Goal: Task Accomplishment & Management: Complete application form

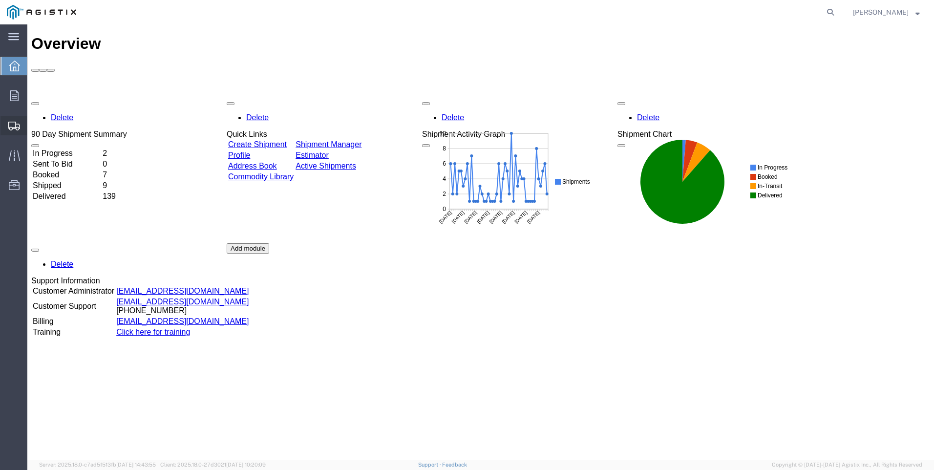
click at [0, 0] on span "Create Shipment" at bounding box center [0, 0] width 0 height 0
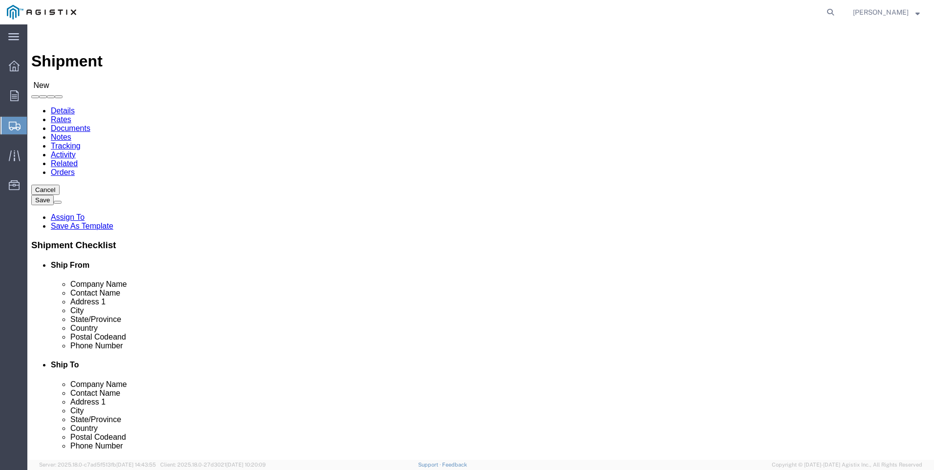
select select
click select "Select PG&E Valmont Industries Inc"
select select "9596"
click select "Select PG&E Valmont Industries Inc"
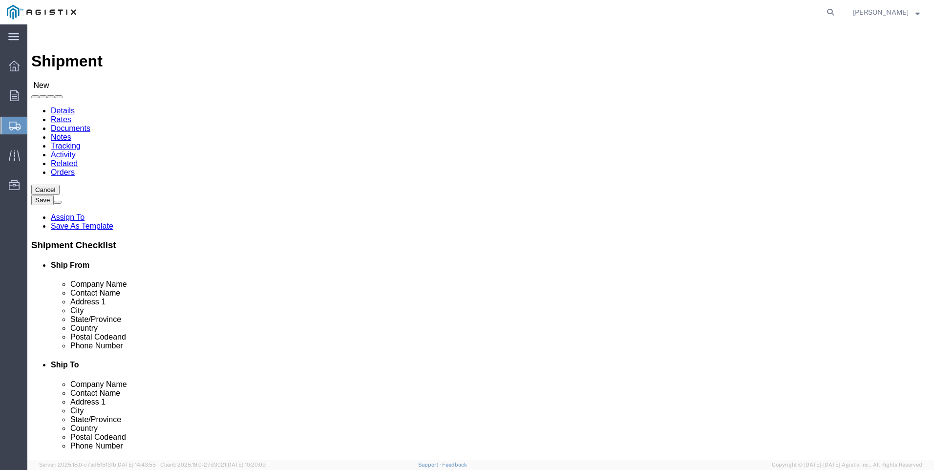
select select
click select "Select All Others [GEOGRAPHIC_DATA] [GEOGRAPHIC_DATA] [GEOGRAPHIC_DATA] [GEOGRA…"
select select "23082"
click select "Select All Others [GEOGRAPHIC_DATA] [GEOGRAPHIC_DATA] [GEOGRAPHIC_DATA] [GEOGRA…"
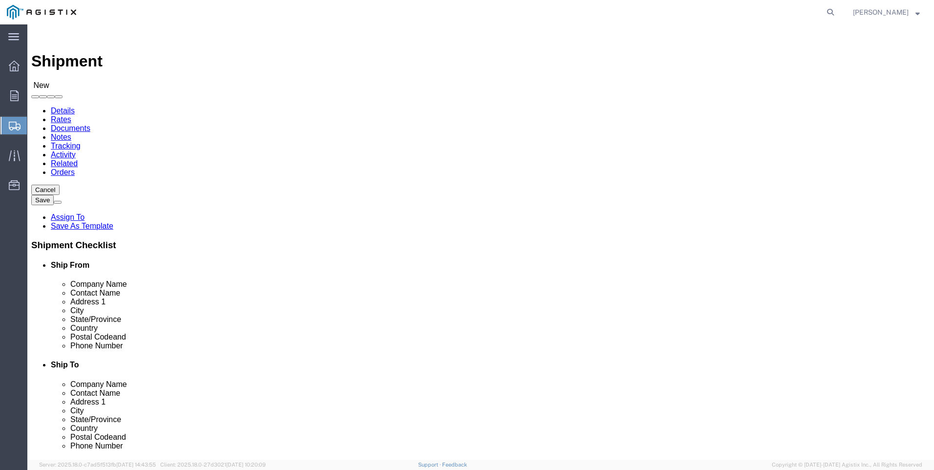
click input "text"
type input "[PERSON_NAME]"
click p "- LAREDO TRANSLOADING SERVICES LLC. - ([PERSON_NAME]) [STREET_ADDRESS] REAR, [G…"
select select "[GEOGRAPHIC_DATA]"
type input "LAREDO TRANSLOADING SERVICES LLC."
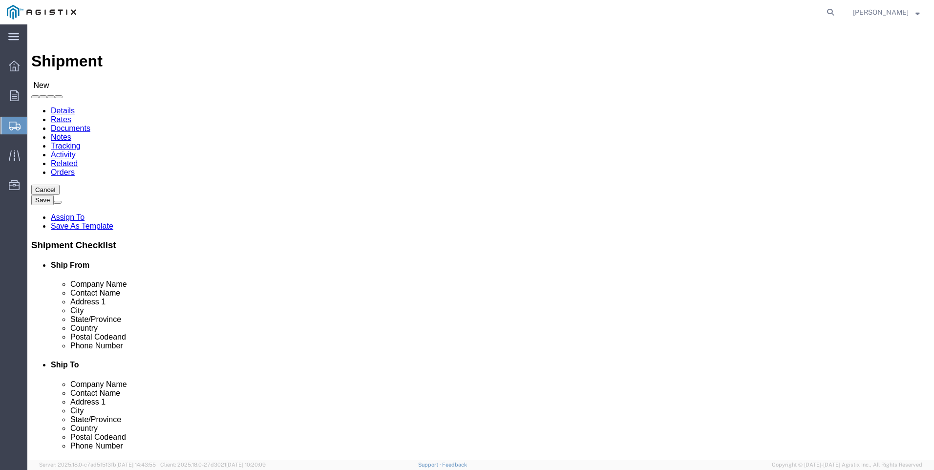
click div "Ship From Location Location My Profile Location (OBSOLETE) [GEOGRAPHIC_DATA] SC…"
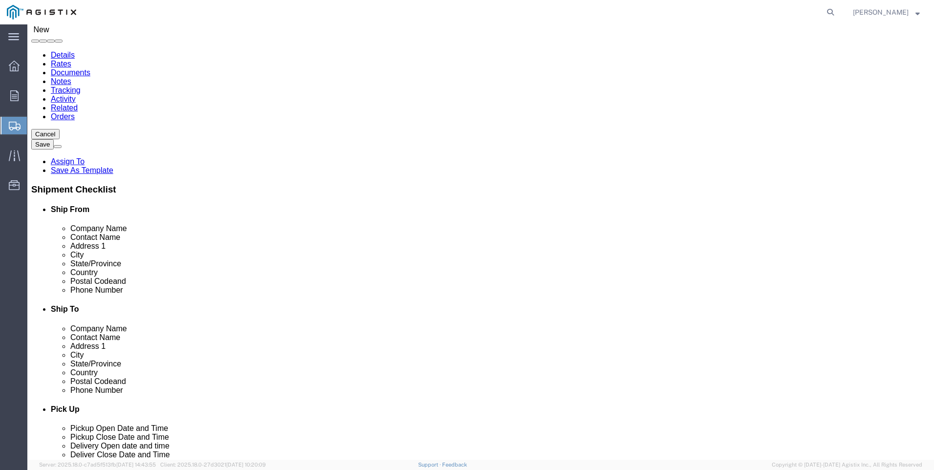
scroll to position [195, 0]
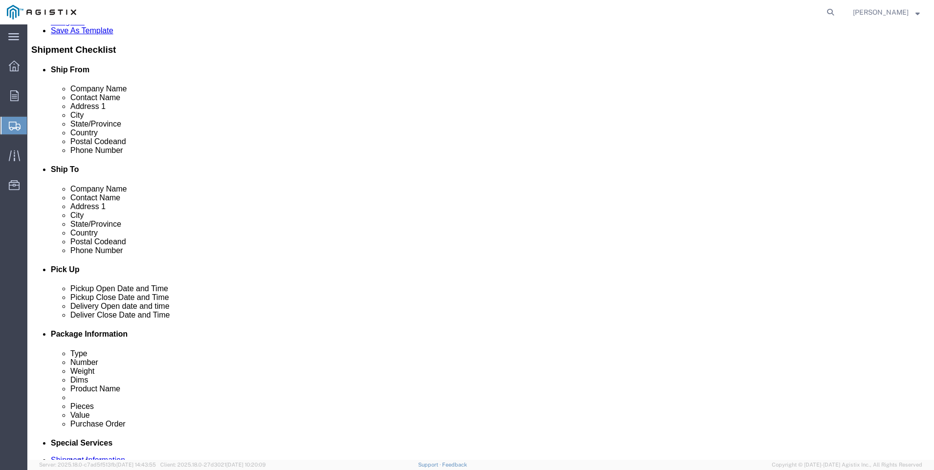
click input "text"
type input "9564019581"
click div "Ship To Location Location My Profile Location (OBSOLETE) [GEOGRAPHIC_DATA] SC -…"
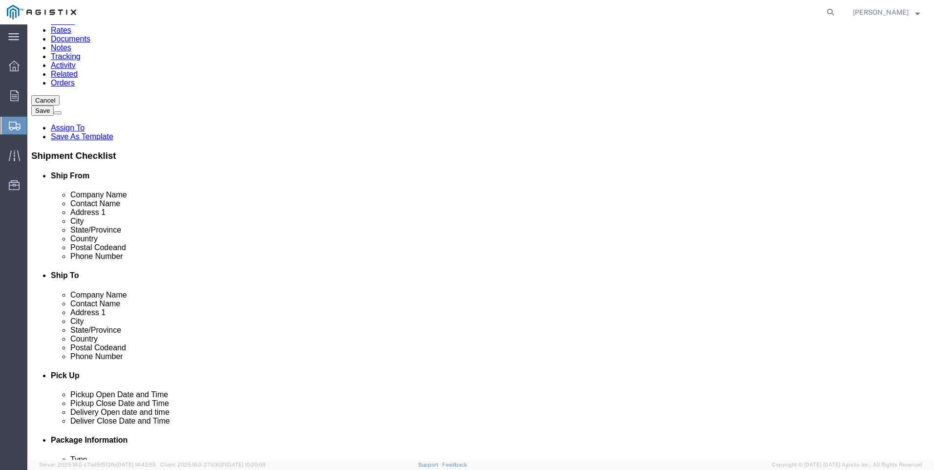
scroll to position [0, 0]
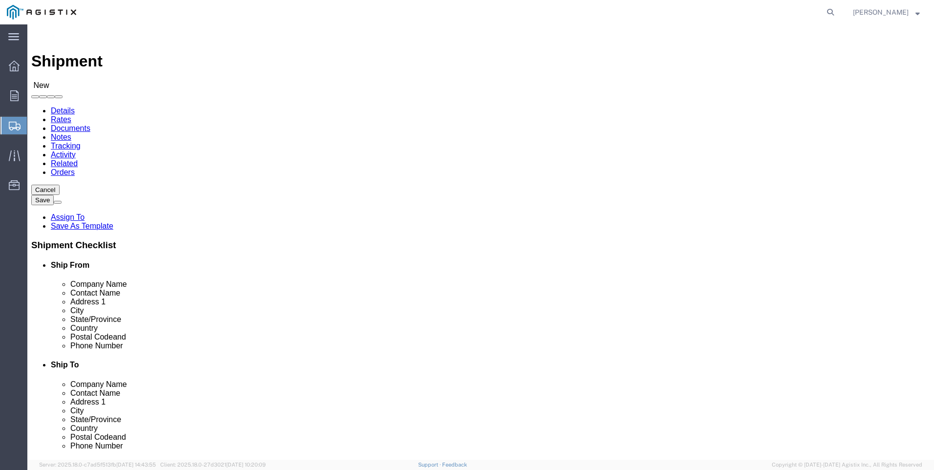
click input "text"
type input "pacifi"
click p "- PACIFIC GAS & ELECTRIC - (SHIFFLETS) [GEOGRAPHIC_DATA], [STREET_ADDRESS]"
select select "CA"
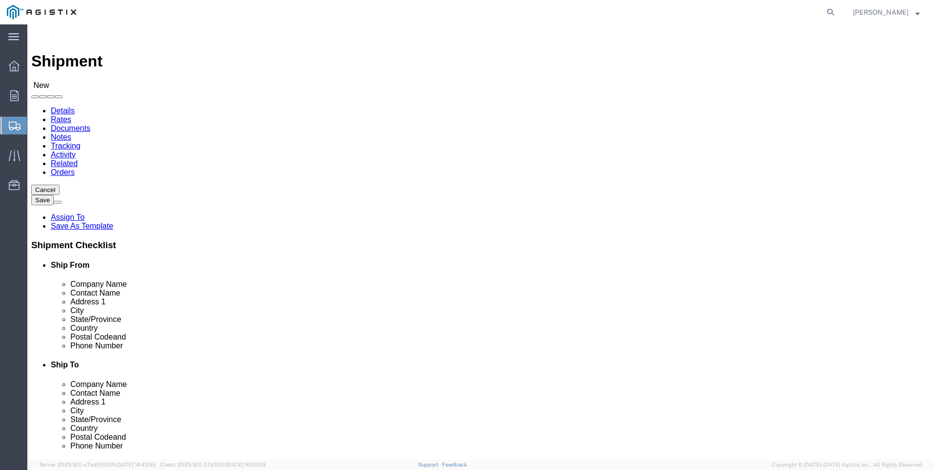
type input "PACIFIC GAS & ELECTRIC"
click div "Please fix the following errors Customer Information Account Select PG&E Valmon…"
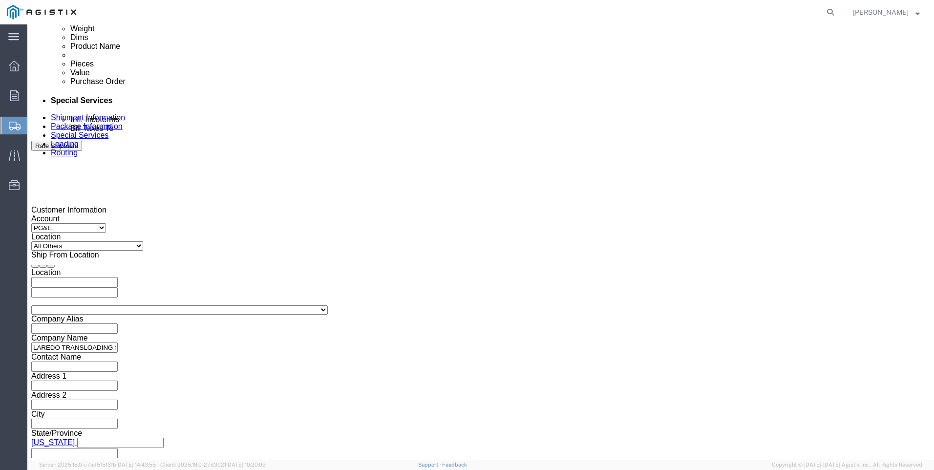
scroll to position [586, 0]
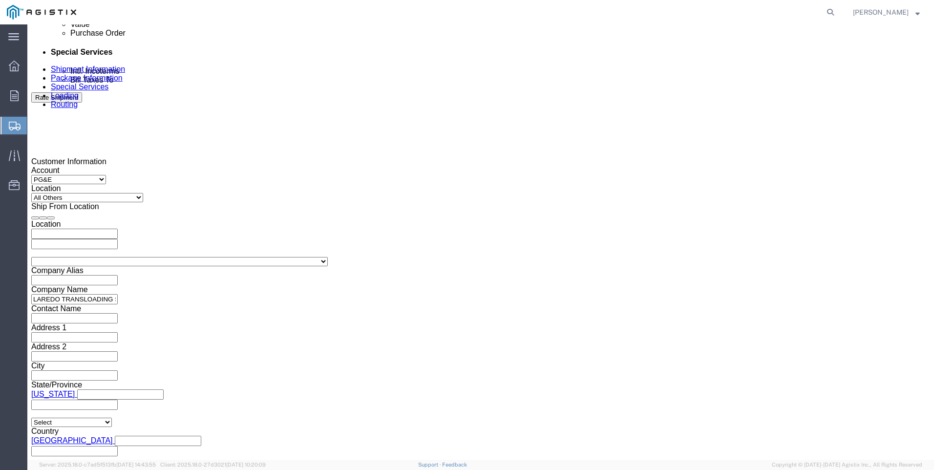
click div
click button "Apply"
click div
click button "Apply"
click input "text"
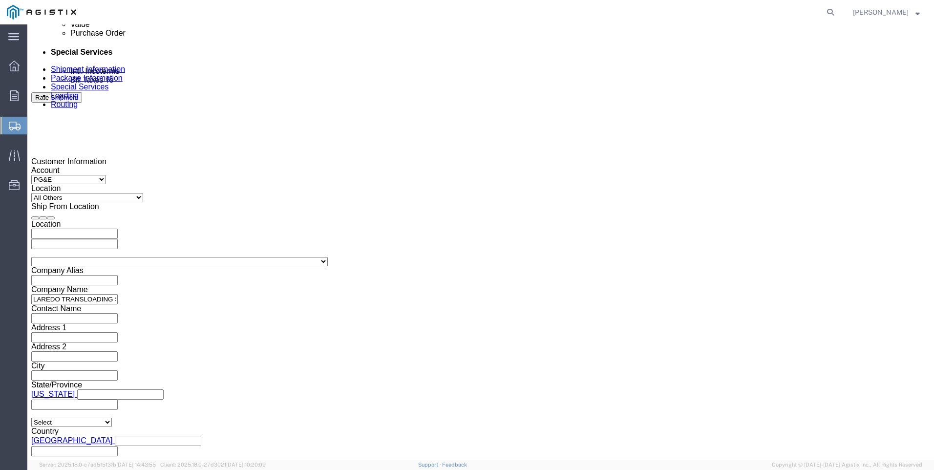
type input "3501401076"
click select "Select Account Type Activity ID Airline Appointment Number ASN Batch Request # …"
select select "PICKUPNUM"
click select "Select Account Type Activity ID Airline Appointment Number ASN Batch Request # …"
click input "text"
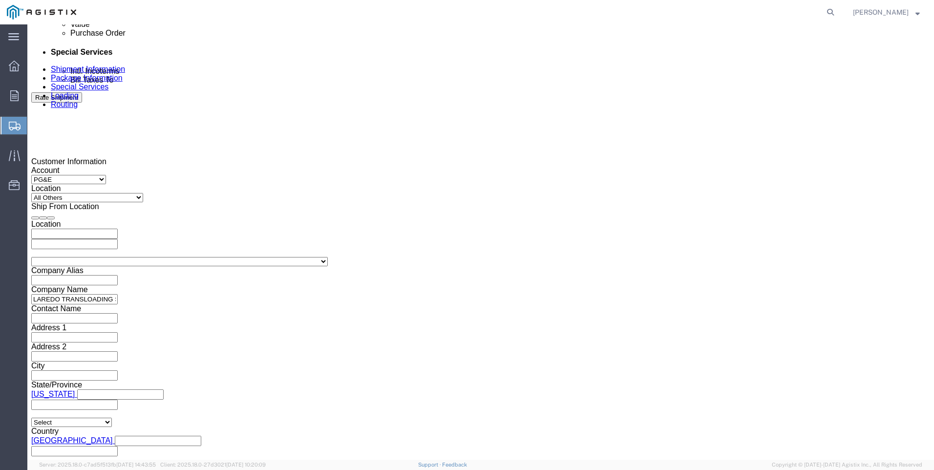
type input "900245974"
click div "Please fix the following errors Customer Information Account Select PG&E Valmon…"
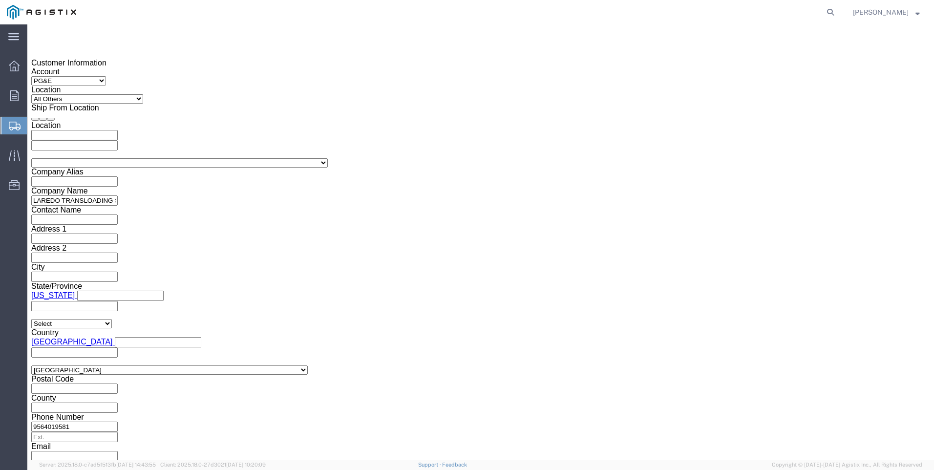
scroll to position [700, 0]
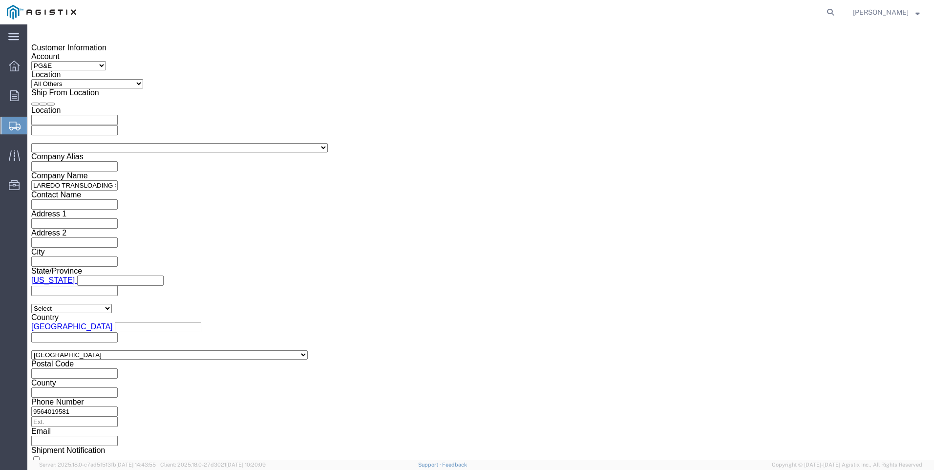
click button "Continue"
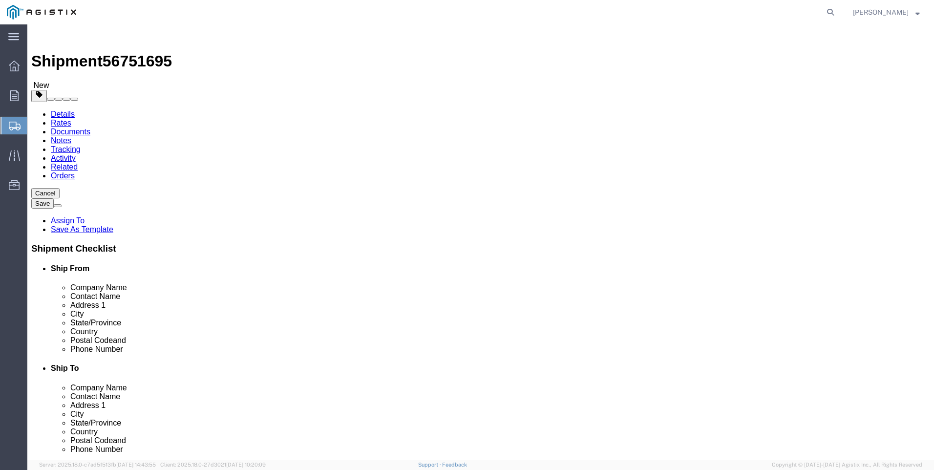
click select "Select Bulk Bundle(s) Cardboard Box(es) Carton(s) Crate(s) Drum(s) (Fiberboard)…"
select select "BNDL"
click select "Select Bulk Bundle(s) Cardboard Box(es) Carton(s) Crate(s) Drum(s) (Fiberboard)…"
click select "Select cm ft in"
select select "FT"
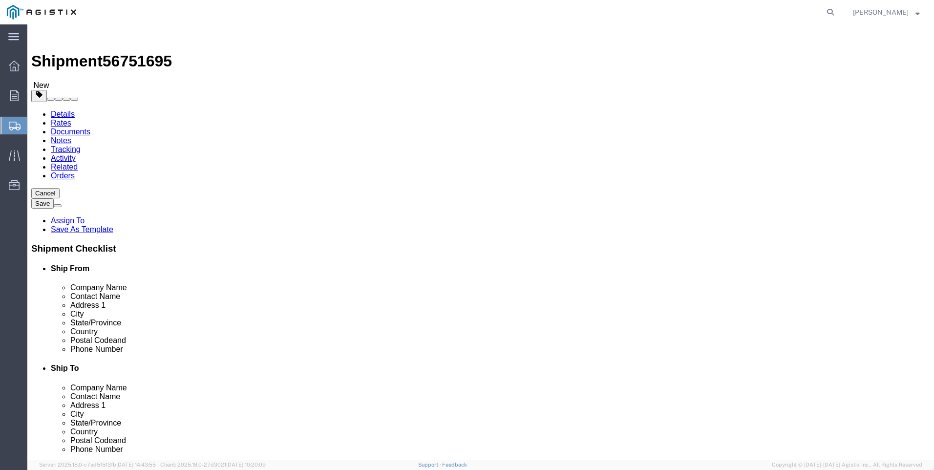
click select "Select cm ft in"
click input "text"
type input "54"
type input "8.5"
type input "8"
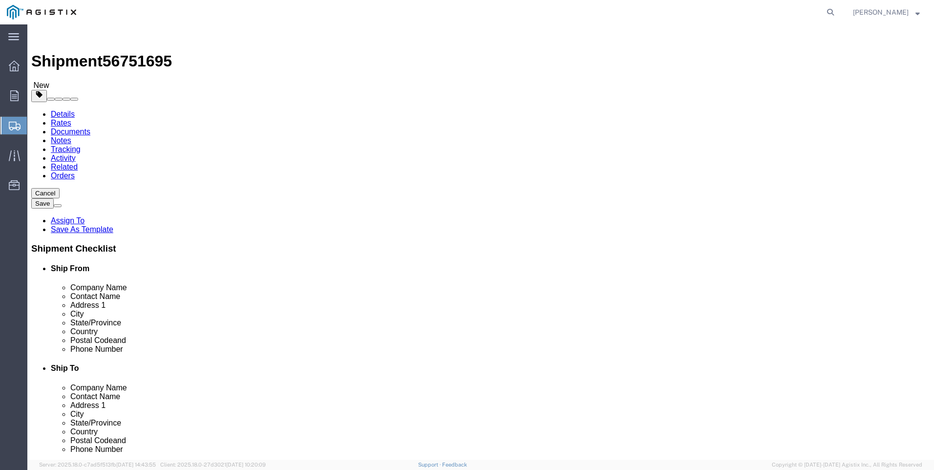
type input "26976"
click link "Add Content"
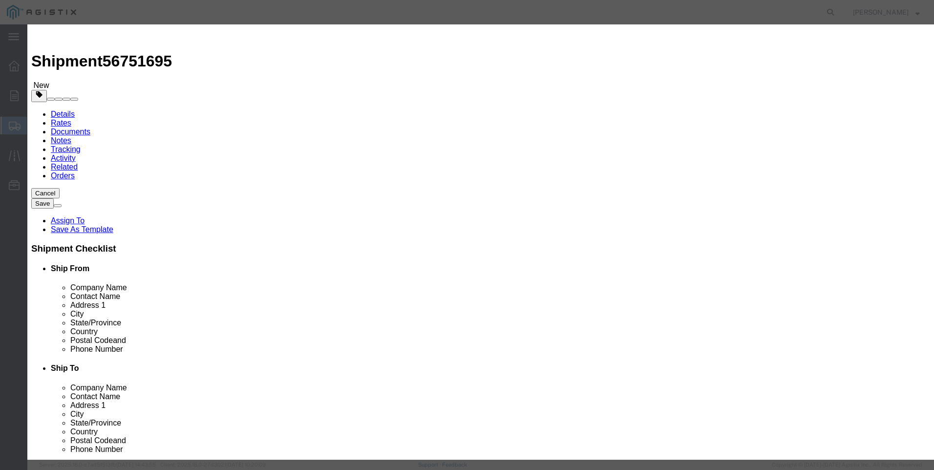
click input "text"
type input "steel poles"
click input "0"
type input "18"
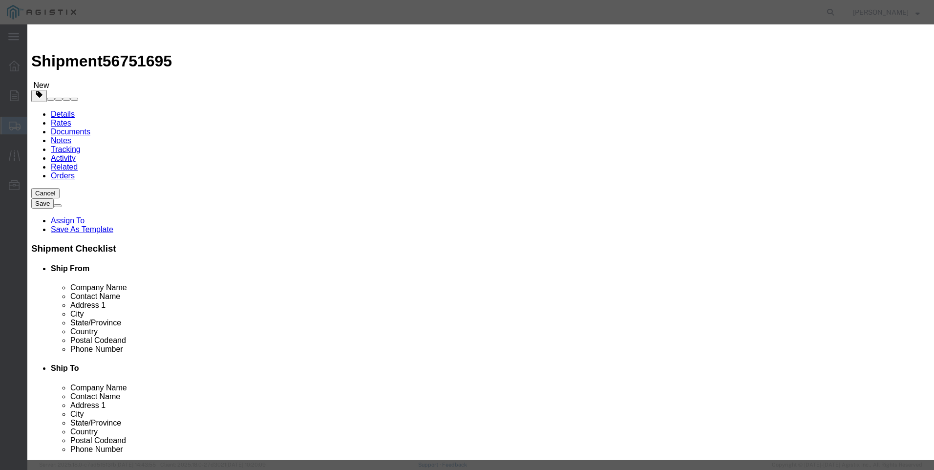
click input "text"
type input "1"
select select "USD"
select select "50"
click button "Save & Close"
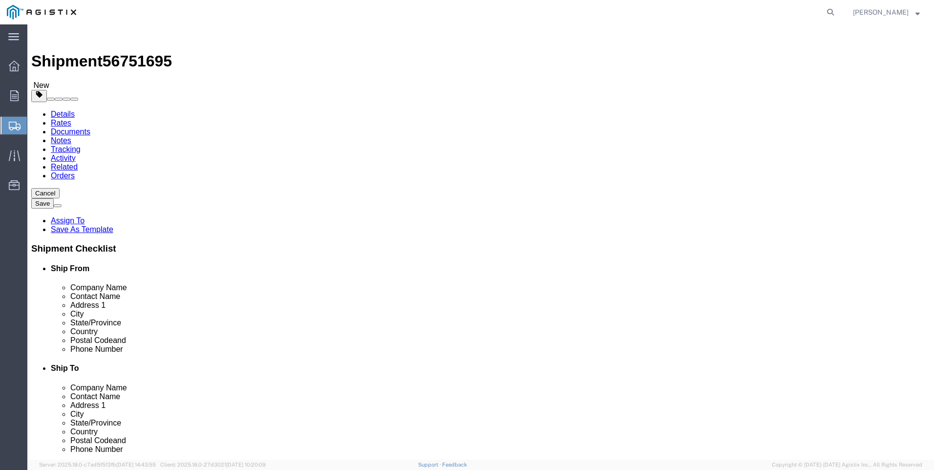
click button "Rate Shipment"
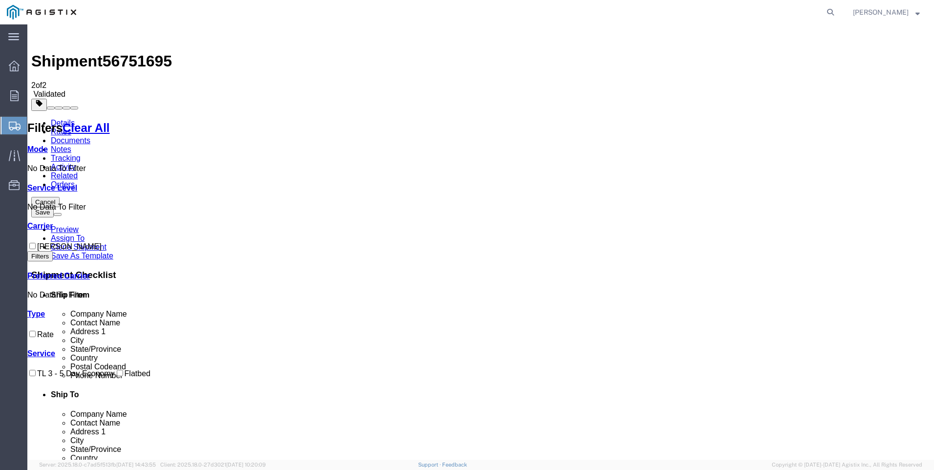
checkbox input "true"
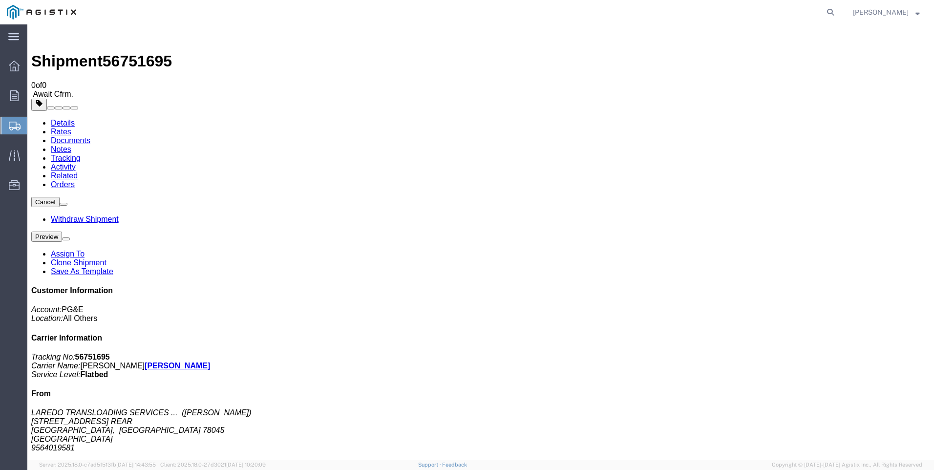
click at [0, 0] on span "Create Shipment" at bounding box center [0, 0] width 0 height 0
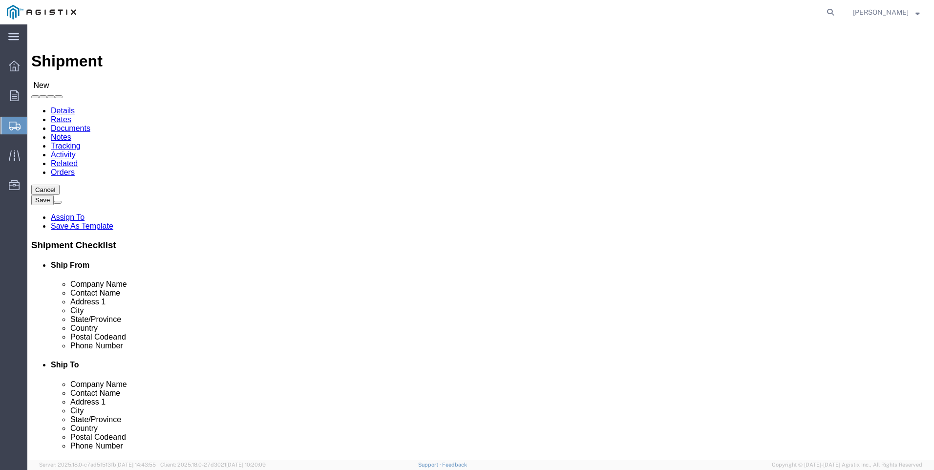
click select "Select PG&E Valmont Industries Inc"
select select "9596"
click select "Select PG&E Valmont Industries Inc"
select select
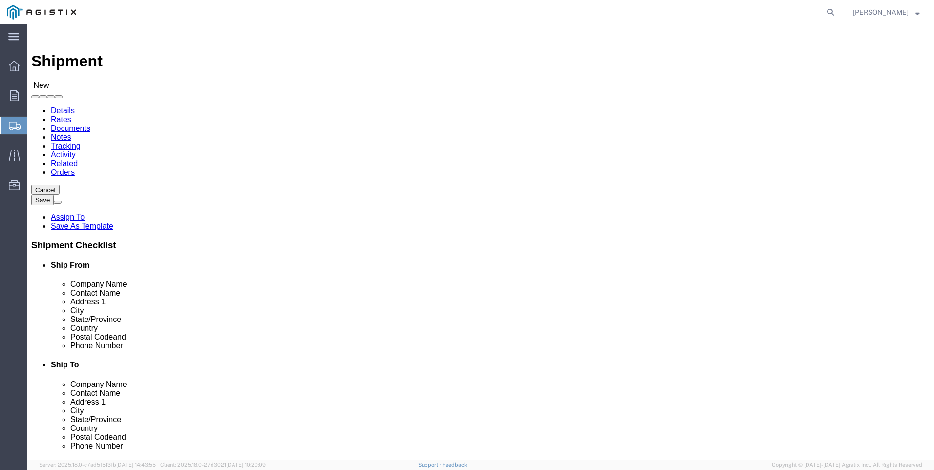
click select "Select All Others [GEOGRAPHIC_DATA] [GEOGRAPHIC_DATA] [GEOGRAPHIC_DATA] [GEOGRA…"
select select "23082"
click select "Select All Others [GEOGRAPHIC_DATA] [GEOGRAPHIC_DATA] [GEOGRAPHIC_DATA] [GEOGRA…"
click div "Ship To Location Location My Profile Location (OBSOLETE) [GEOGRAPHIC_DATA] SC -…"
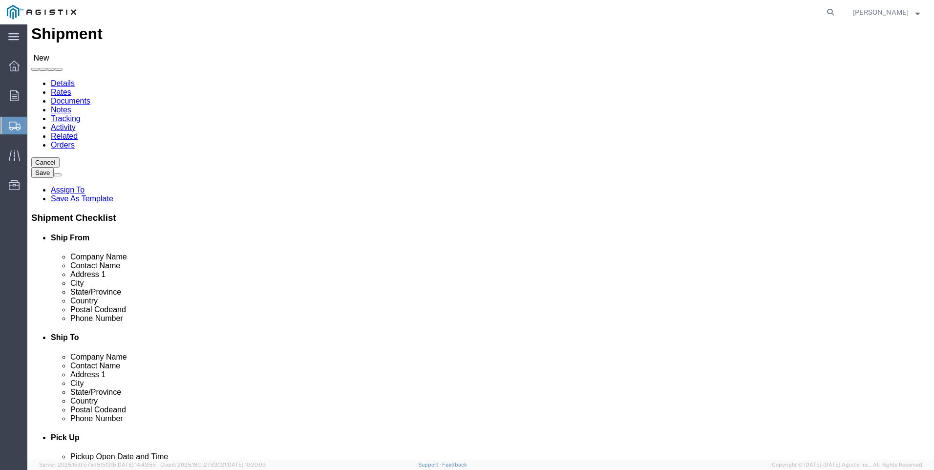
scroll to position [49, 0]
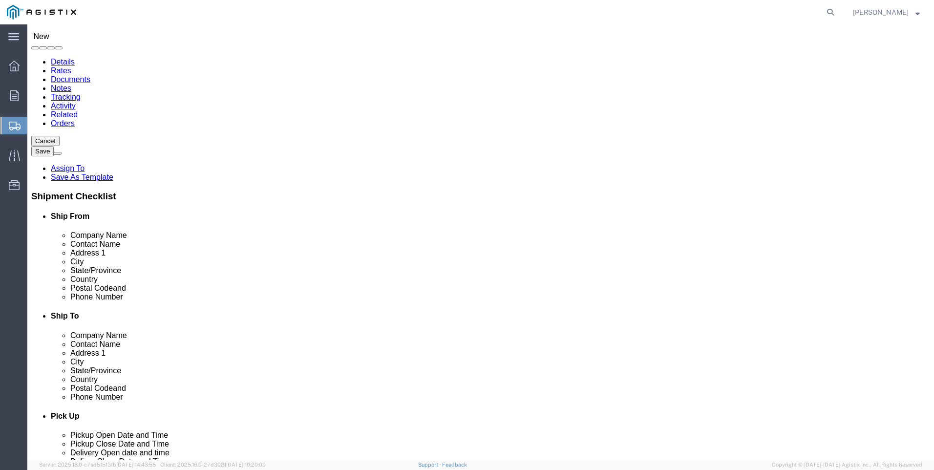
click input "text"
type input "lared"
click p "- LAREDO TRANSLOADING SERVICES LLC. - ([PERSON_NAME]) [STREET_ADDRESS] REAR, [G…"
select select "[GEOGRAPHIC_DATA]"
type input "LAREDO TRANSLOADING SERVICES LLC."
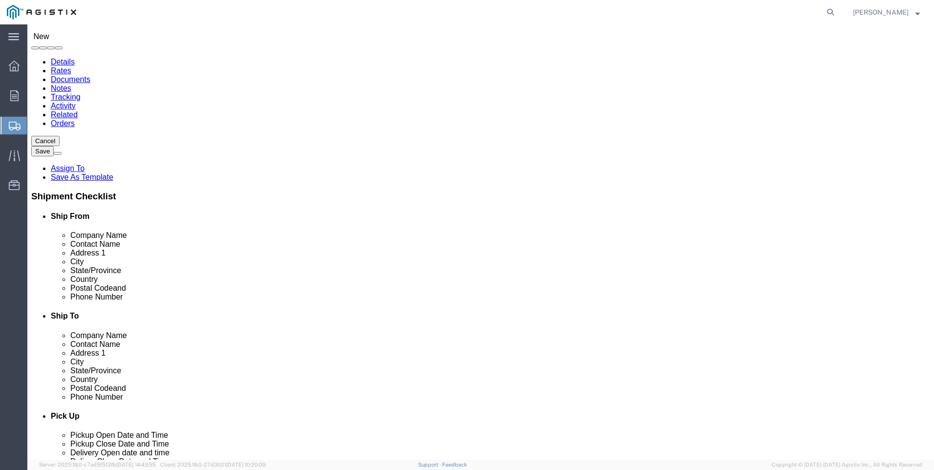
click input "text"
type input "9564019581"
click input "text"
type input "pacifi"
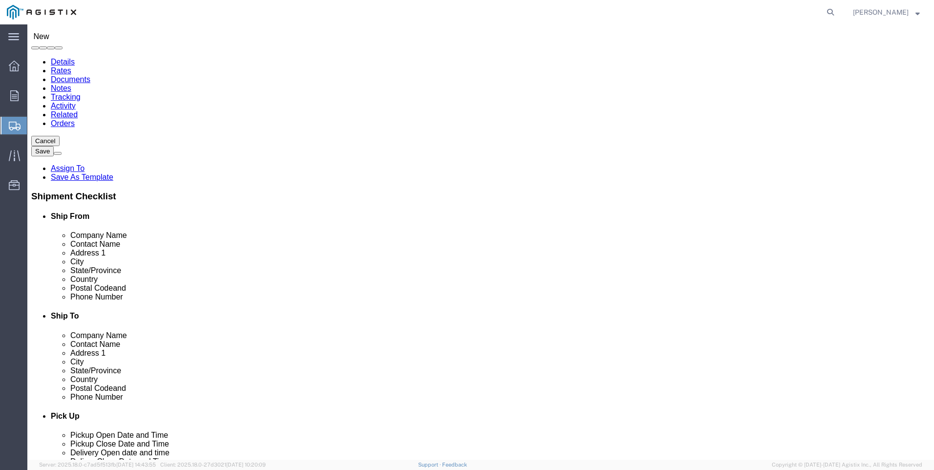
click p "- PACIFIC GAS & ELECTRIC - (SHIFFLETS) [GEOGRAPHIC_DATA], [STREET_ADDRESS]"
select select "CA"
type input "PACIFIC GAS & ELECTRIC"
click div "Ship To Location Location My Profile Location (OBSOLETE) [GEOGRAPHIC_DATA] SC -…"
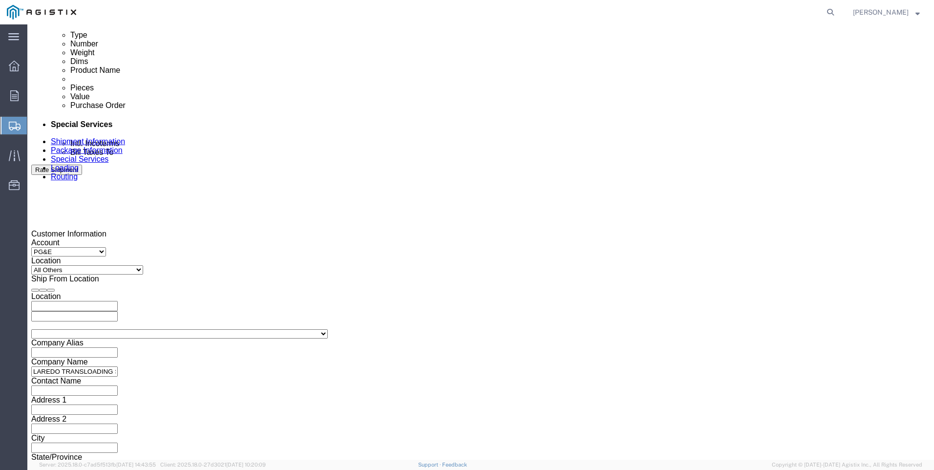
scroll to position [537, 0]
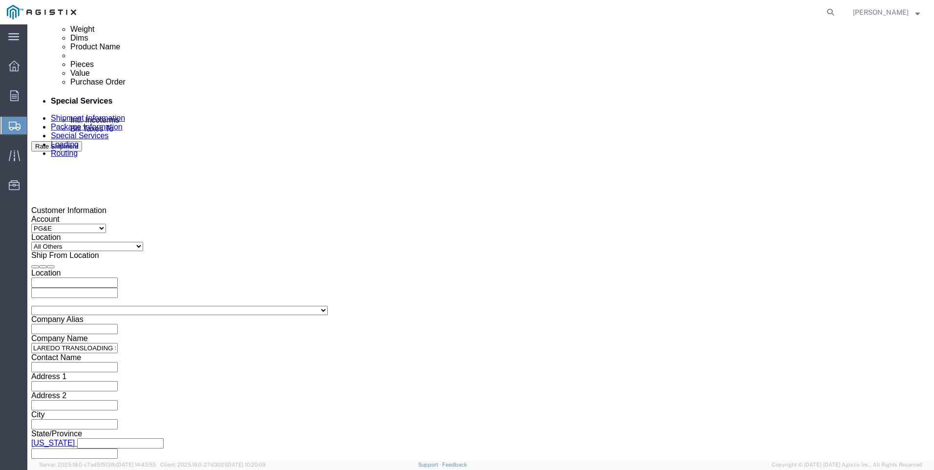
click div
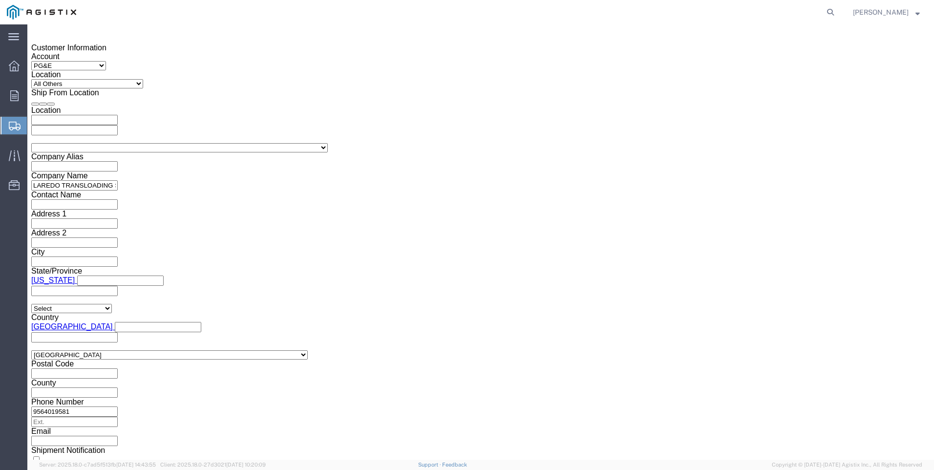
click button "Apply"
click div
click button "Apply"
click div "Select Account Type Activity ID Airline Appointment Number ASN Batch Request # …"
click input "text"
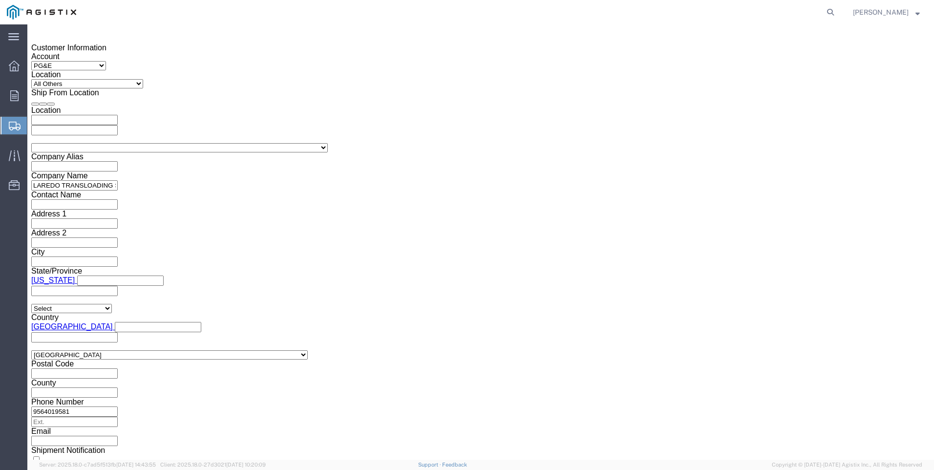
type input "3501401076"
click select "Select Account Type Activity ID Airline Appointment Number ASN Batch Request # …"
select select "PICKUPNUM"
click select "Select Account Type Activity ID Airline Appointment Number ASN Batch Request # …"
click input "text"
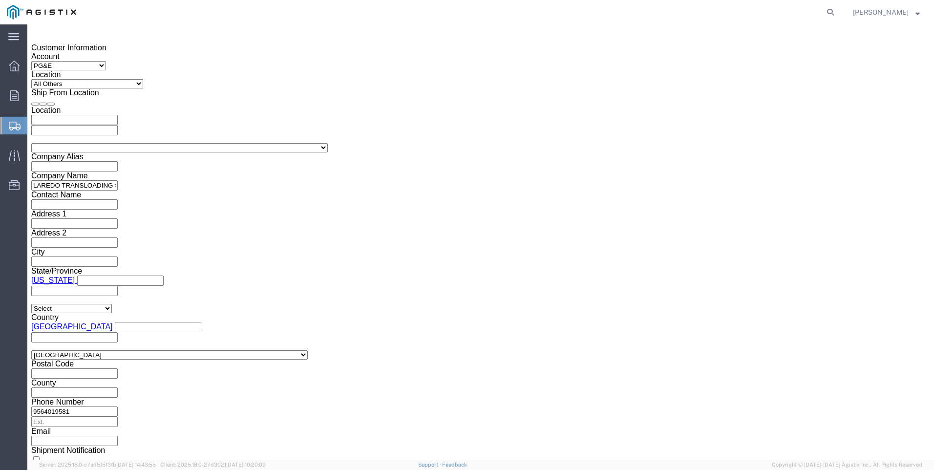
type input "900246175"
click div "Customer Information Account Select PG&E Valmont Industries Inc Location Select…"
click button "Continue"
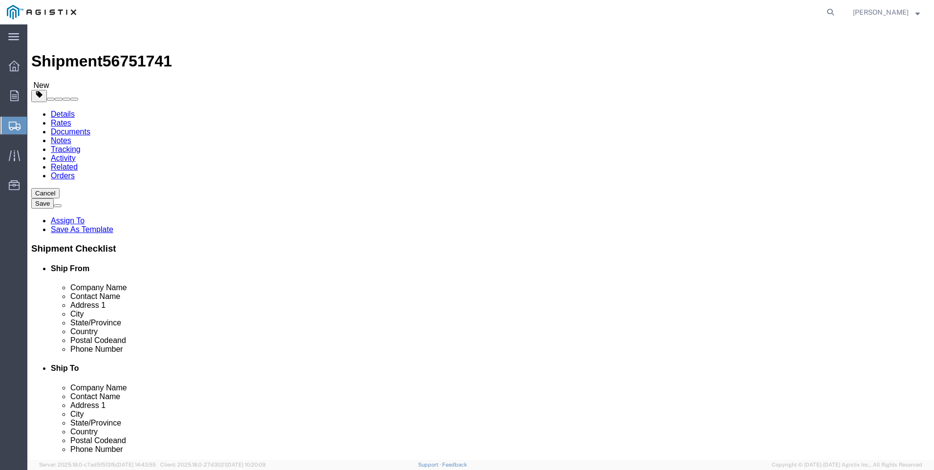
click select "Select Bulk Bundle(s) Cardboard Box(es) Carton(s) Crate(s) Drum(s) (Fiberboard)…"
select select "BNDL"
click select "Select Bulk Bundle(s) Cardboard Box(es) Carton(s) Crate(s) Drum(s) (Fiberboard)…"
click select "Select cm ft in"
select select "FT"
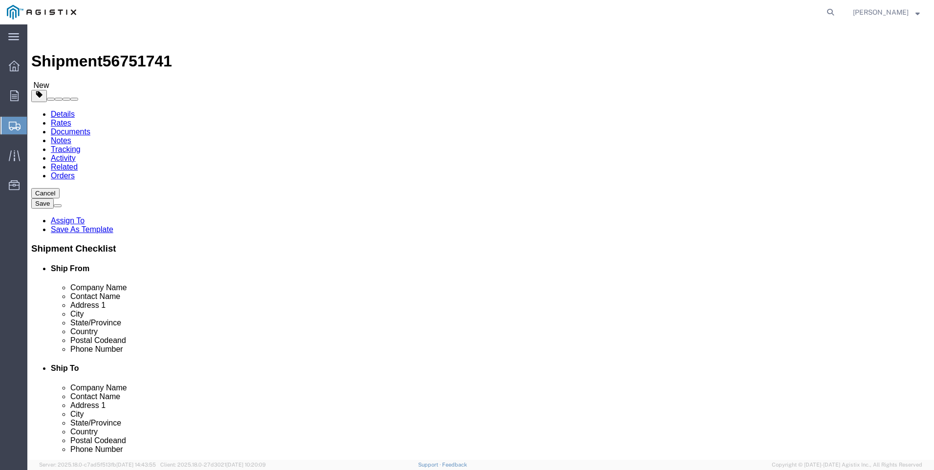
click select "Select cm ft in"
click input "text"
type input "40"
type input "8.5"
type input "8"
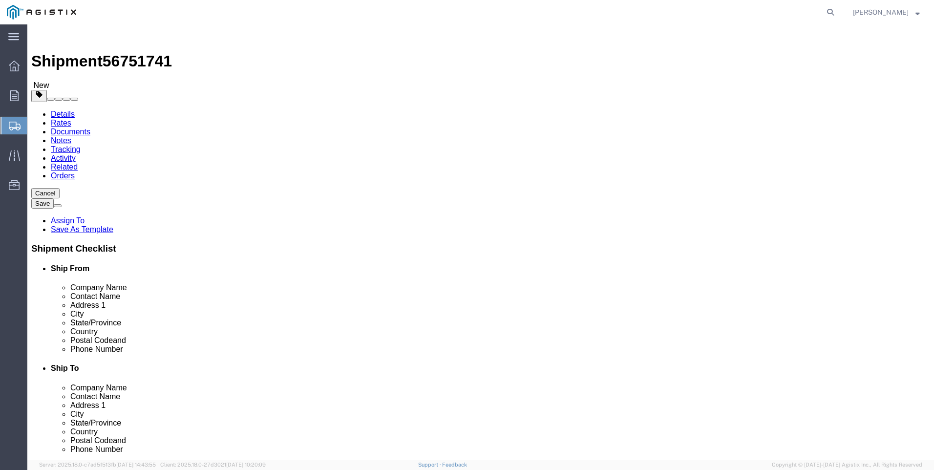
click div "Package Type Select Bulk Bundle(s) Cardboard Box(es) Carton(s) Crate(s) Drum(s)…"
click input "0.00"
click input "0.0029160"
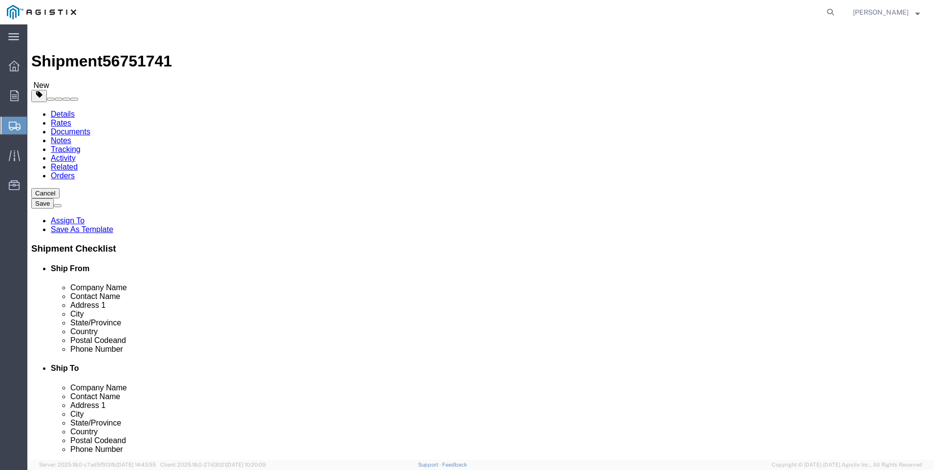
type input "29160"
click link "Add Content"
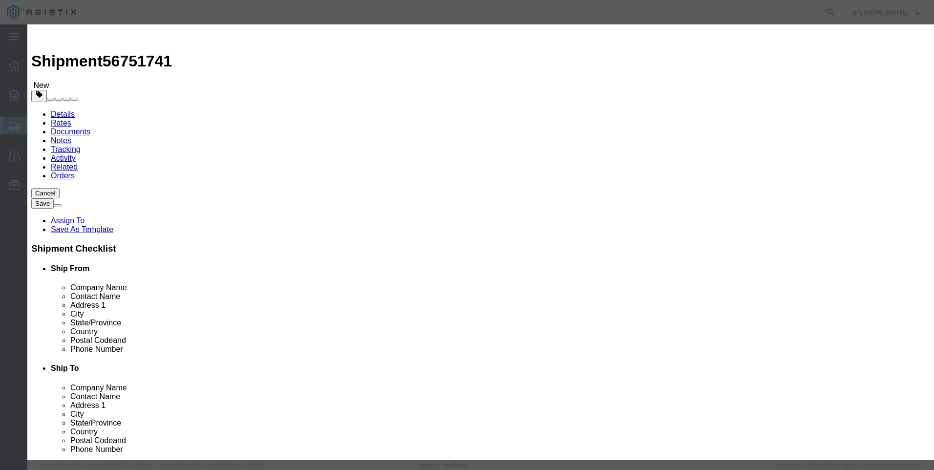
click input "text"
type input "steel poles"
type input "1"
select select "MX"
click input "0"
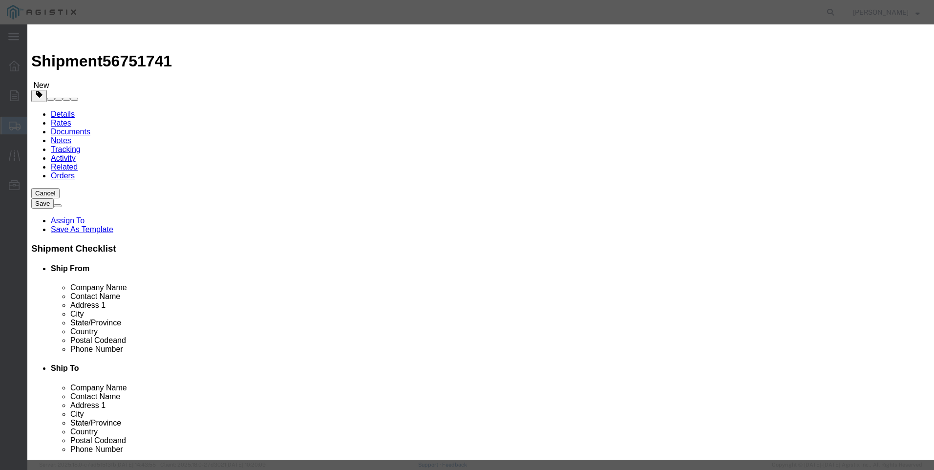
type input "30"
type input "1"
select select "USD"
select select "50"
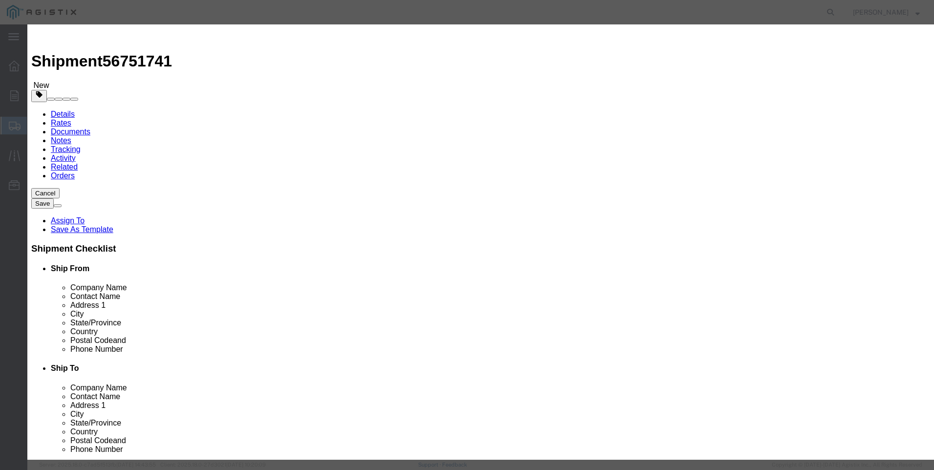
click button "Save & Close"
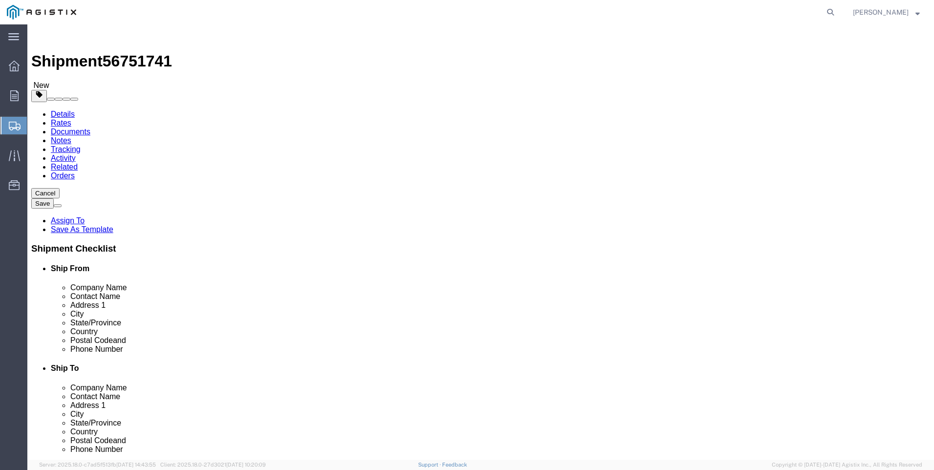
click button "Rate Shipment"
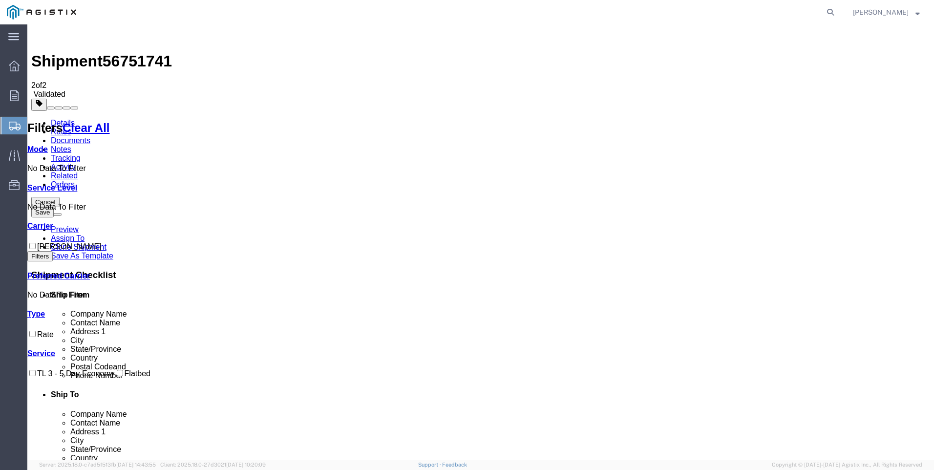
checkbox input "true"
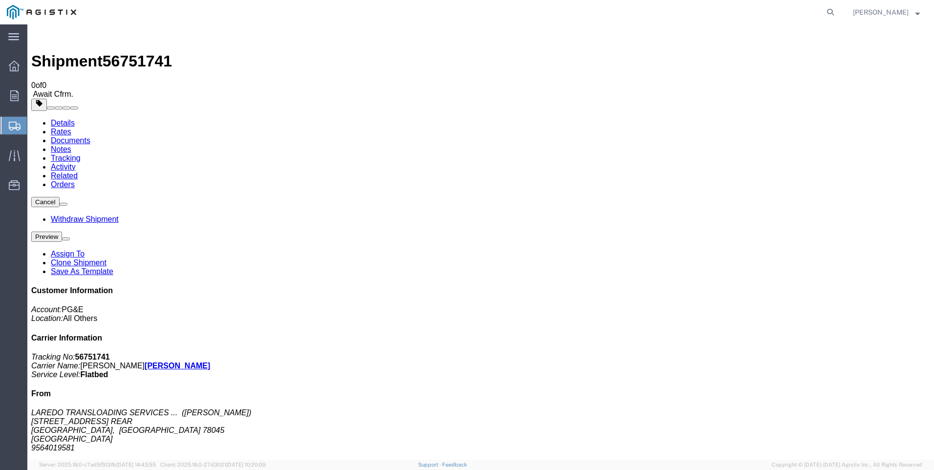
click at [0, 0] on span "Create Shipment" at bounding box center [0, 0] width 0 height 0
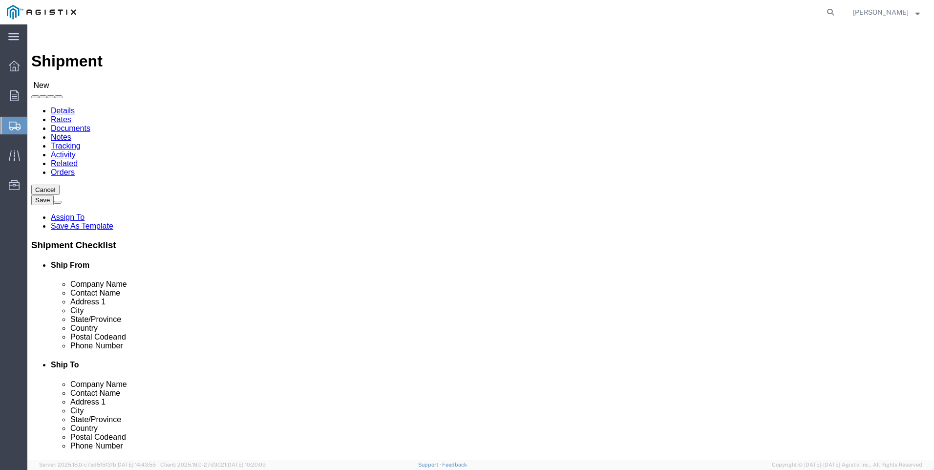
click select "Select PG&E Valmont Industries Inc"
select select "9596"
click select "Select PG&E Valmont Industries Inc"
select select
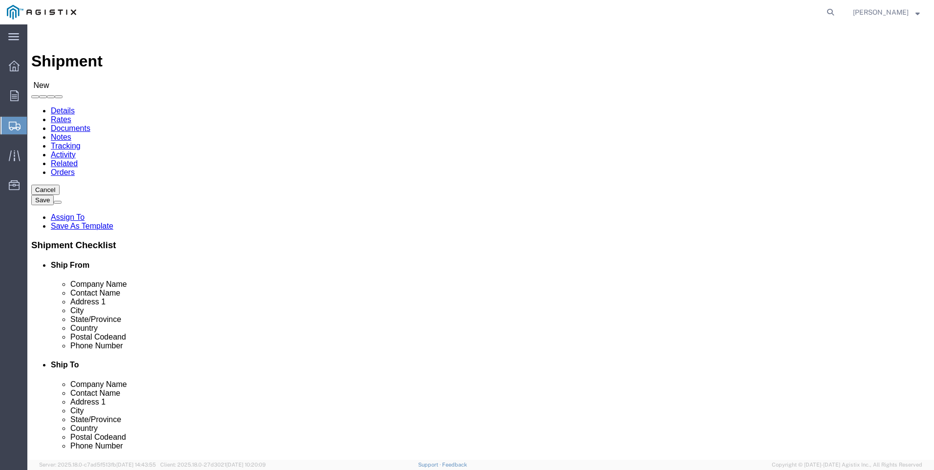
click select "Select All Others [GEOGRAPHIC_DATA] [GEOGRAPHIC_DATA] [GEOGRAPHIC_DATA] [GEOGRA…"
select select "23082"
click select "Select All Others [GEOGRAPHIC_DATA] [GEOGRAPHIC_DATA] [GEOGRAPHIC_DATA] [GEOGRA…"
click div "Ship From Location Location My Profile Location (OBSOLETE) [GEOGRAPHIC_DATA] SC…"
click input "text"
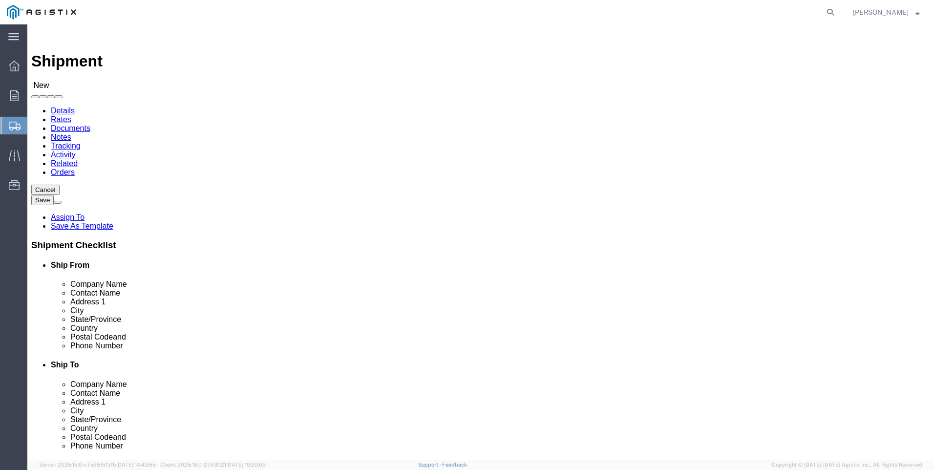
type input "lared"
click p "- LAREDO TRANSLOADING SERVICES LLC. - ([PERSON_NAME]) [STREET_ADDRESS] REAR, [G…"
select select "[GEOGRAPHIC_DATA]"
type input "LAREDO TRANSLOADING SERVICES LLC."
click div "Ship From Location Location My Profile Location (OBSOLETE) [GEOGRAPHIC_DATA] SC…"
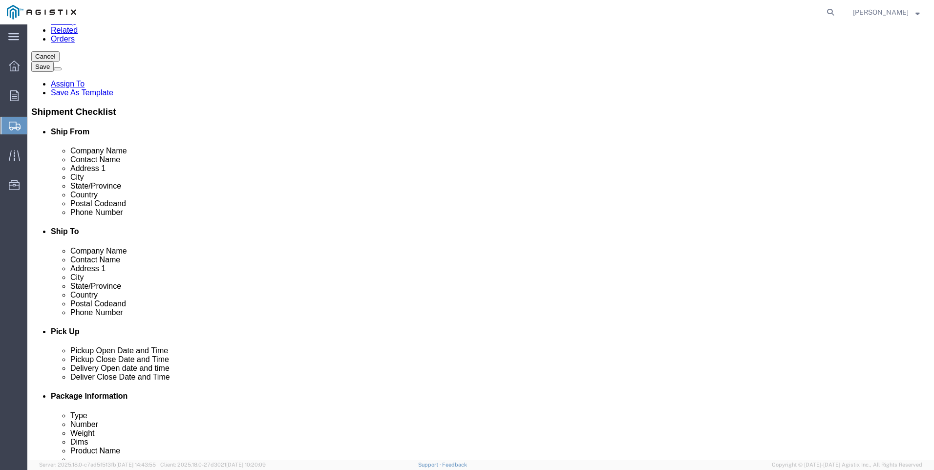
scroll to position [147, 0]
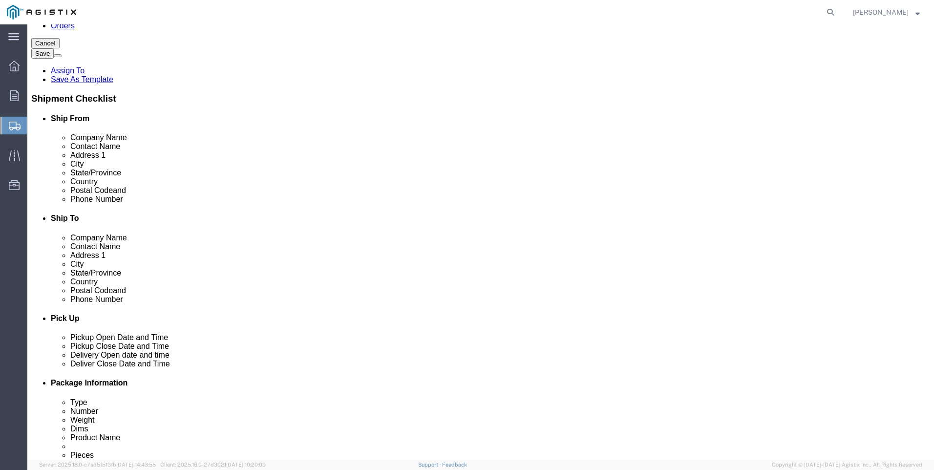
click input "text"
type input "9564019581"
click input "text"
type input "pacifi"
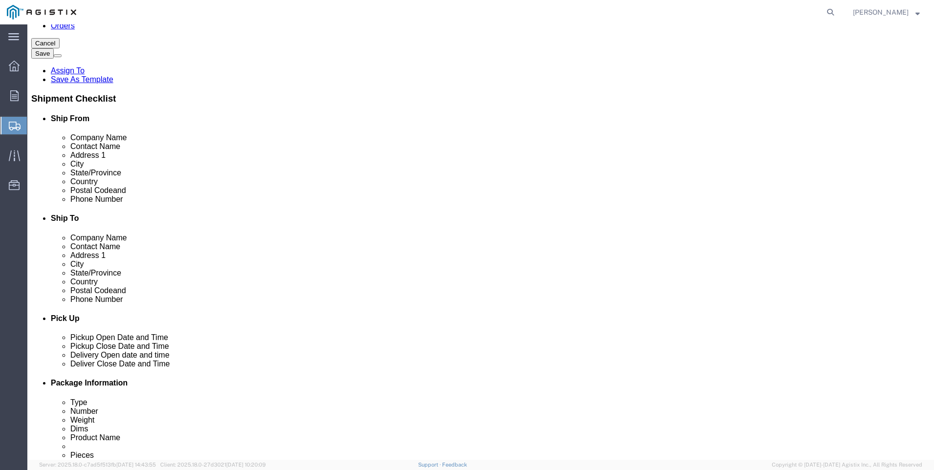
click p "- PACIFIC GAS & ELECTRIC - (SHIFFLETS) [GEOGRAPHIC_DATA], [STREET_ADDRESS]"
select select "CA"
type input "PACIFIC GAS & ELECTRIC"
click div "Ship To Location Location My Profile Location (OBSOLETE) [GEOGRAPHIC_DATA] SC -…"
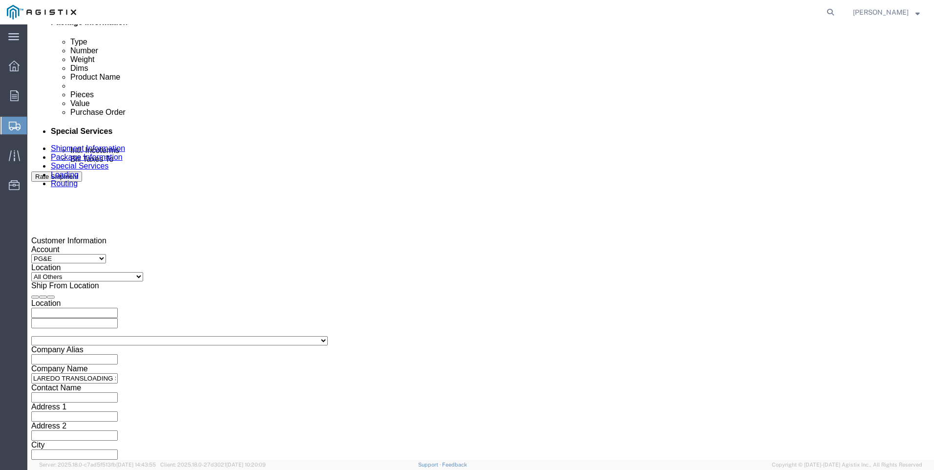
scroll to position [586, 0]
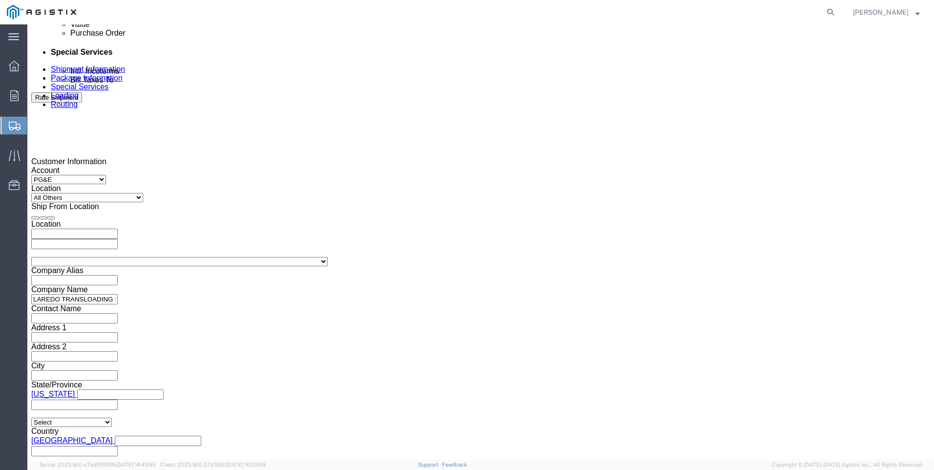
click div
click button "Apply"
click div
click button "Apply"
click input "text"
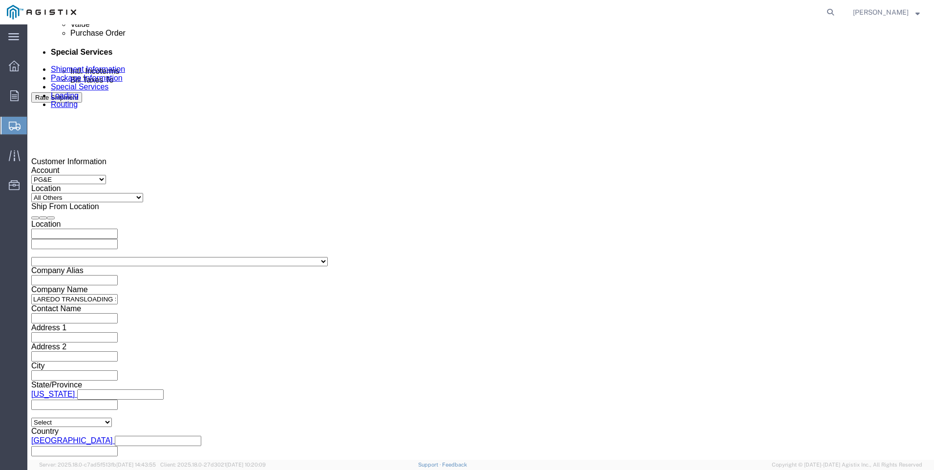
type input "3501401076"
click select "Select Account Type Activity ID Airline Appointment Number ASN Batch Request # …"
select select "PICKUPNUM"
click select "Select Account Type Activity ID Airline Appointment Number ASN Batch Request # …"
type input "900246029"
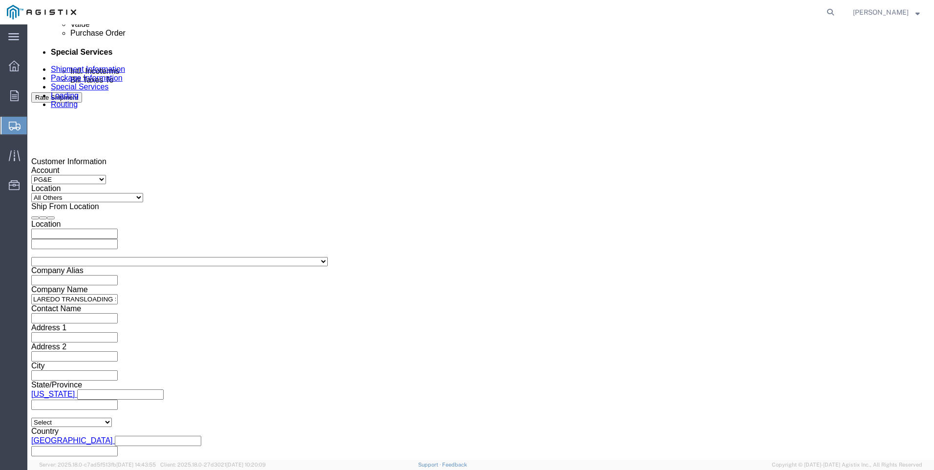
click div "Please fix the following errors Customer Information Account Select PG&E Valmon…"
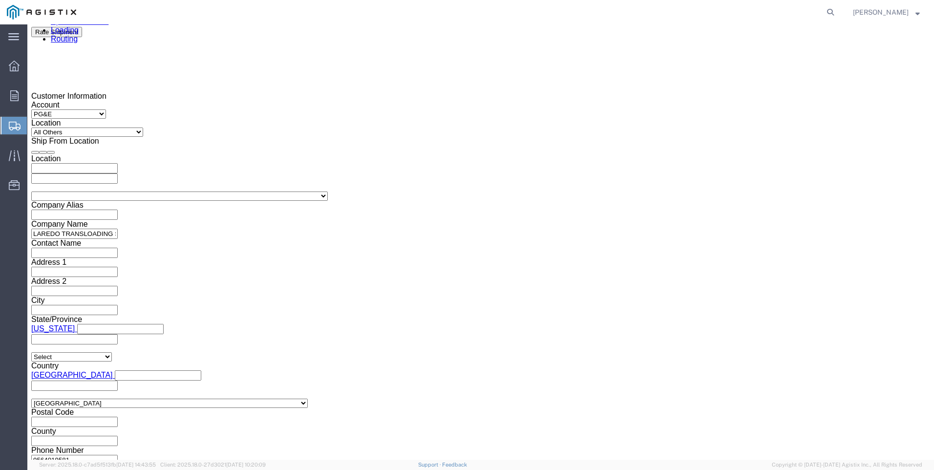
scroll to position [700, 0]
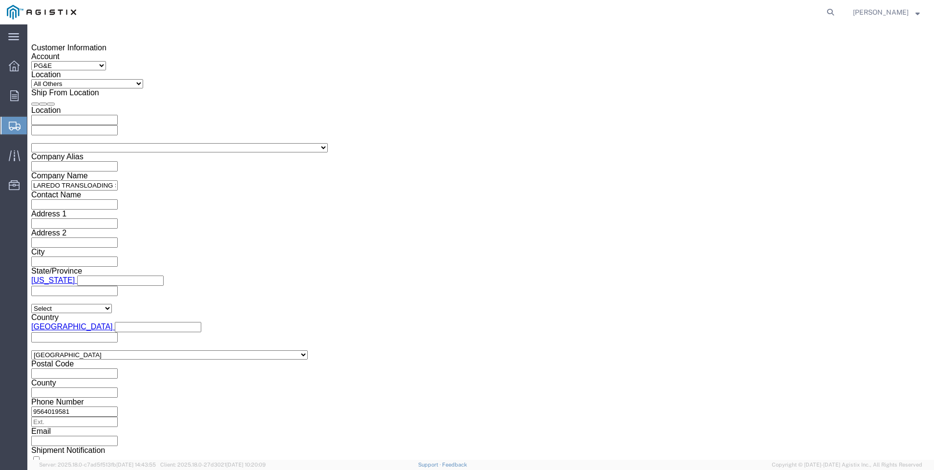
click button "Continue"
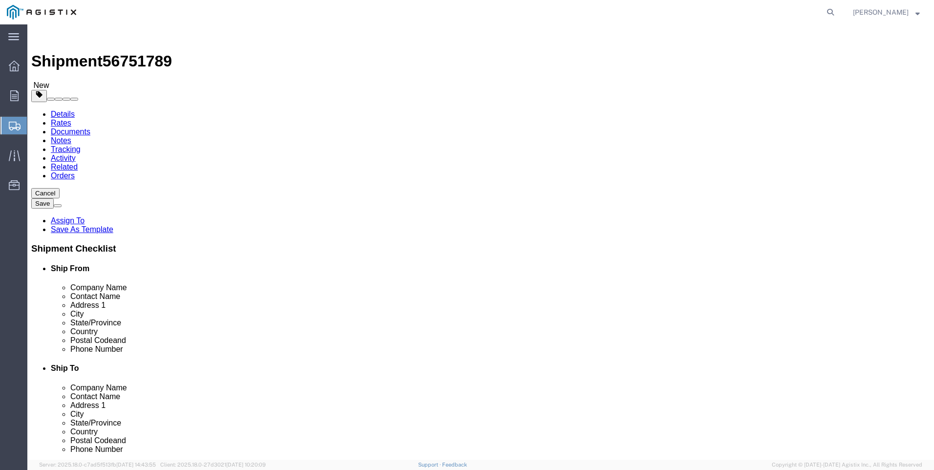
click select "Select Bulk Bundle(s) Cardboard Box(es) Carton(s) Crate(s) Drum(s) (Fiberboard)…"
select select "BNDL"
click select "Select Bulk Bundle(s) Cardboard Box(es) Carton(s) Crate(s) Drum(s) (Fiberboard)…"
click input "1"
click select "Select cm ft in"
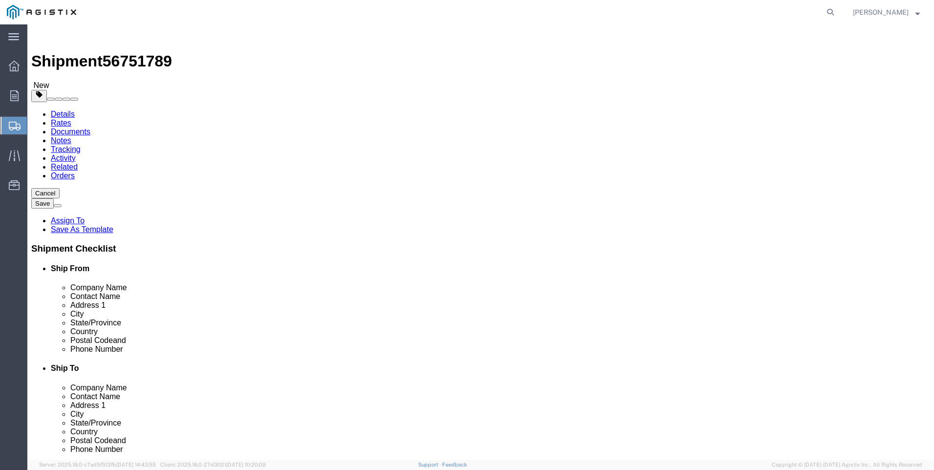
select select "FT"
click select "Select cm ft in"
click input "text"
type input "40"
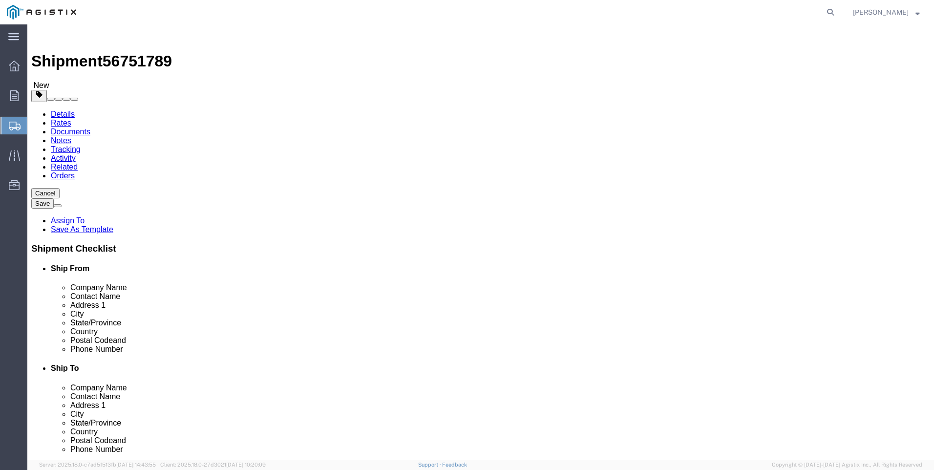
type input "8.5"
type input "8"
click input "0.00"
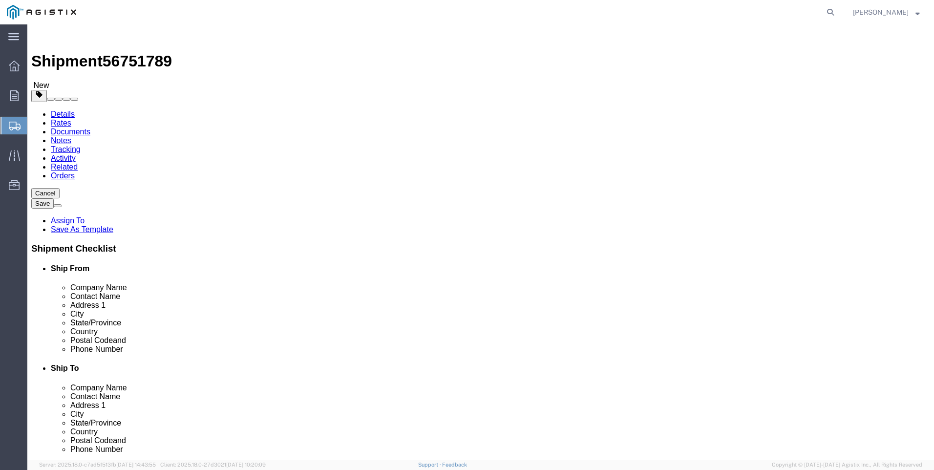
type input "23328"
click link "Add Content"
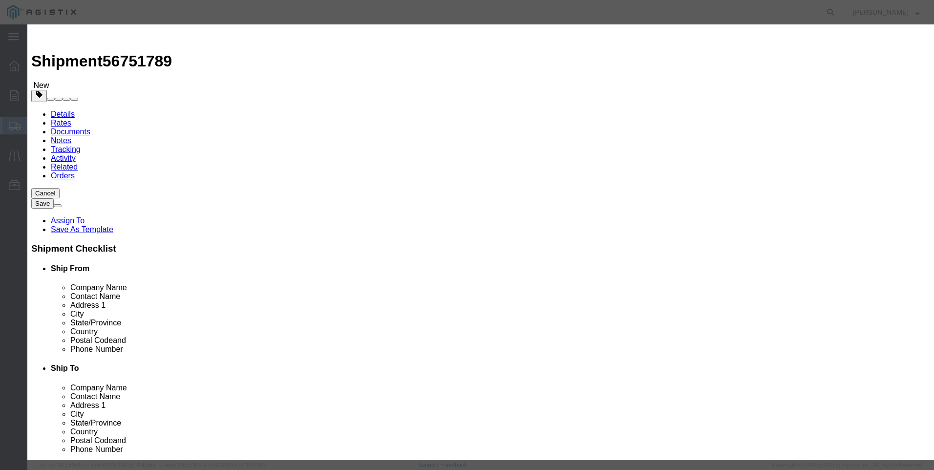
click input "text"
type input "steel poles"
type input "1"
select select "MX"
click input "0"
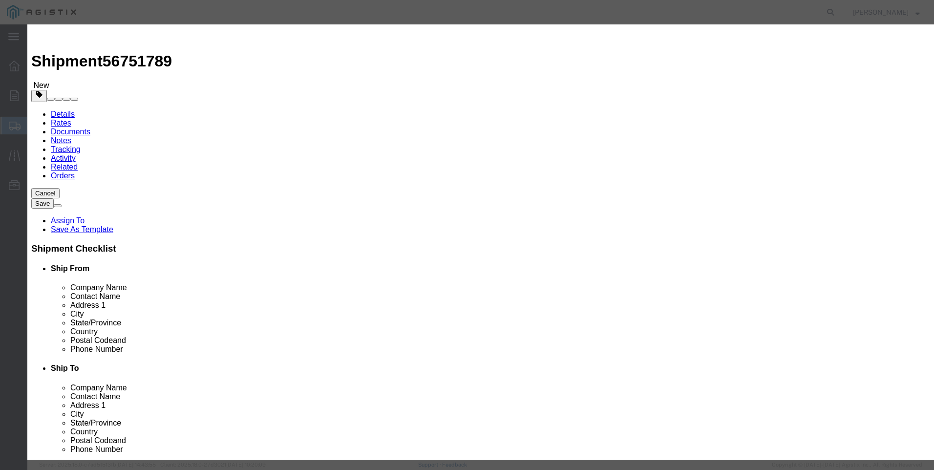
type input "24"
type input "1"
select select "USD"
select select "50"
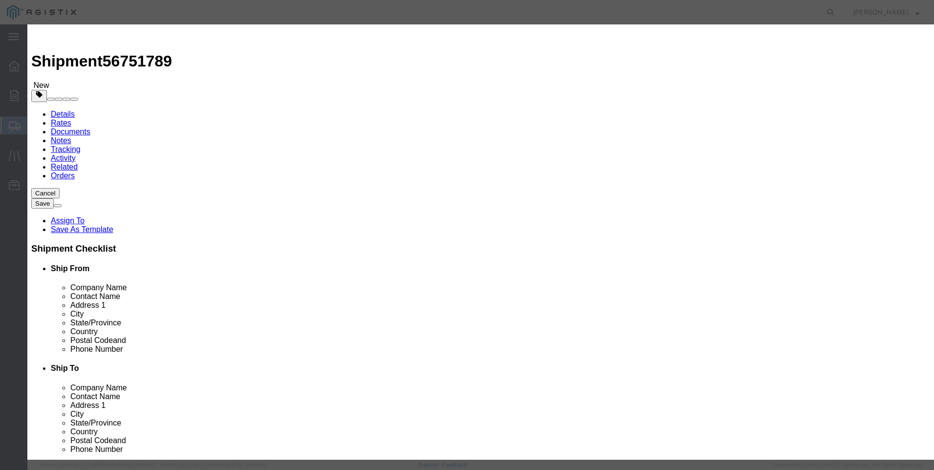
click button "Save & Close"
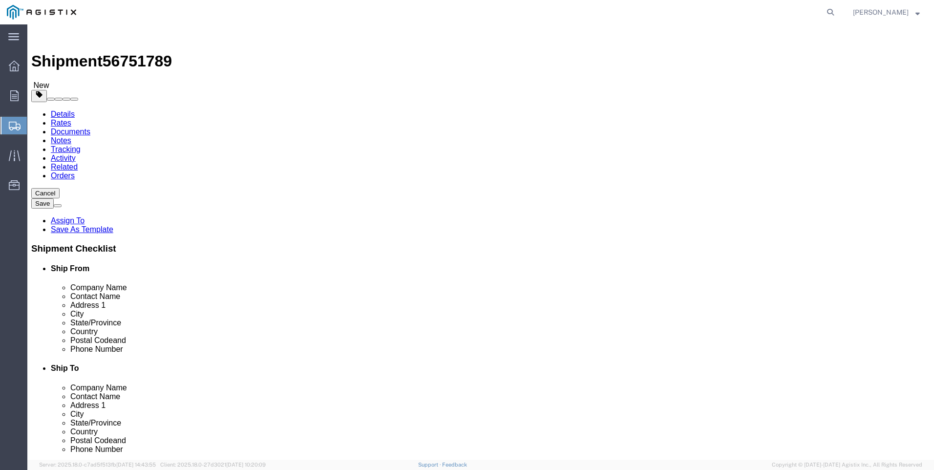
click button "Rate Shipment"
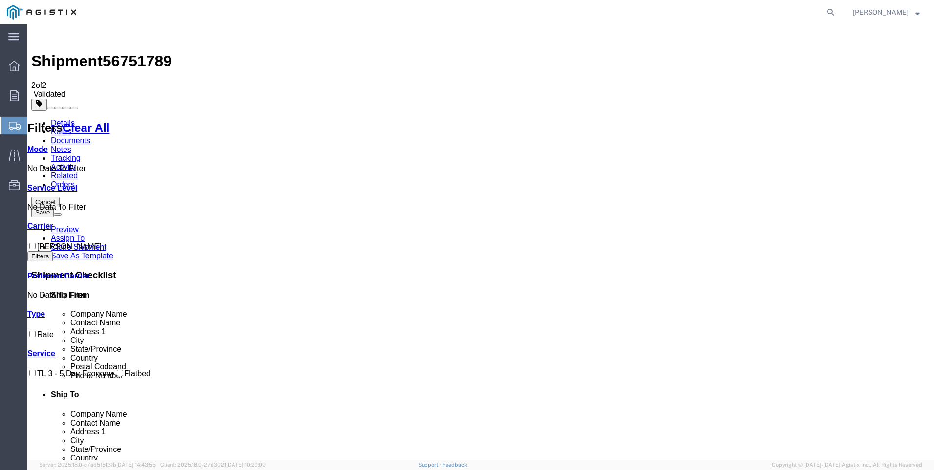
checkbox input "true"
